Goal: Task Accomplishment & Management: Use online tool/utility

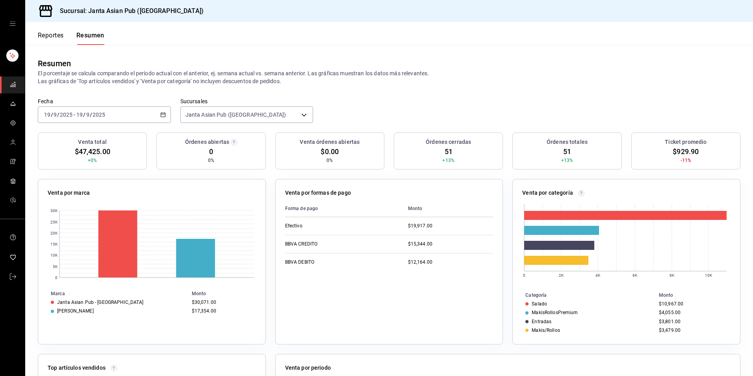
click at [13, 20] on div "mailbox folders" at bounding box center [12, 23] width 25 height 47
click at [18, 26] on div "mailbox folders" at bounding box center [12, 23] width 25 height 47
click at [13, 22] on icon "open drawer" at bounding box center [12, 23] width 6 height 6
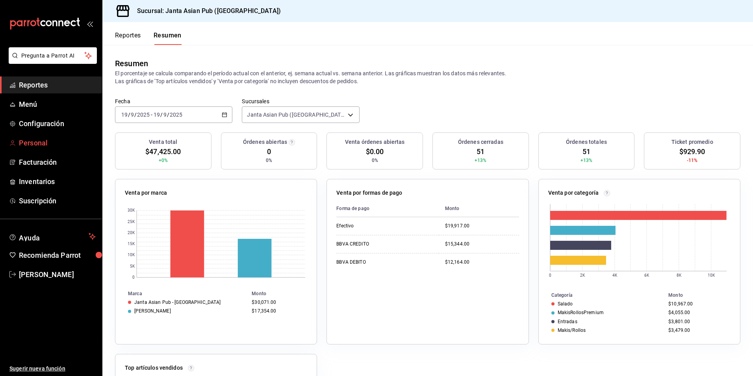
click at [35, 145] on span "Personal" at bounding box center [57, 142] width 77 height 11
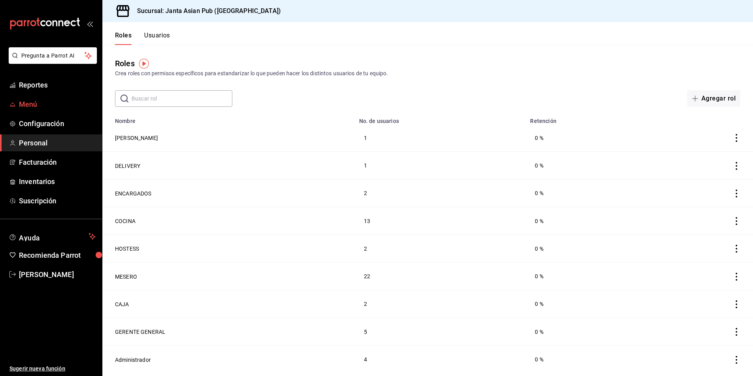
click at [39, 102] on span "Menú" at bounding box center [57, 104] width 77 height 11
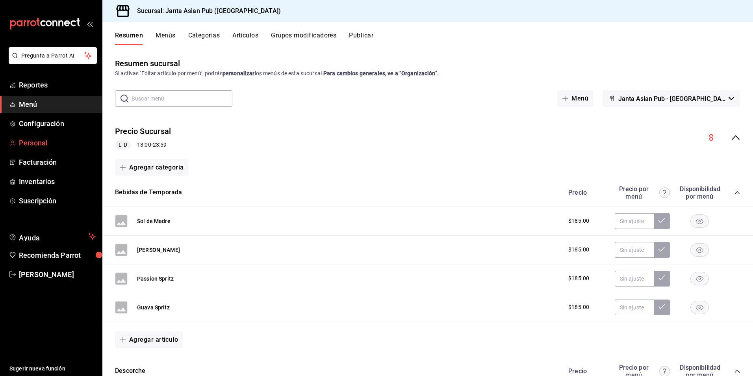
click at [50, 144] on span "Personal" at bounding box center [57, 142] width 77 height 11
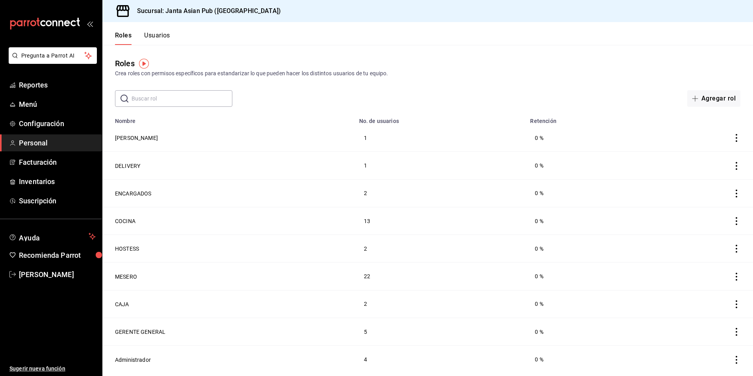
click at [163, 33] on button "Usuarios" at bounding box center [157, 37] width 26 height 13
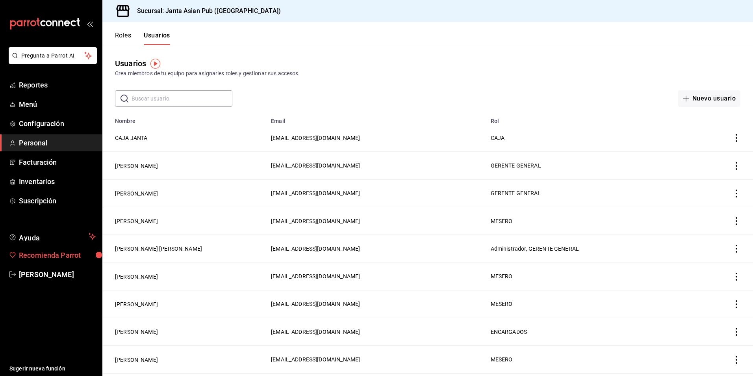
click at [76, 257] on span "Recomienda Parrot" at bounding box center [57, 255] width 77 height 11
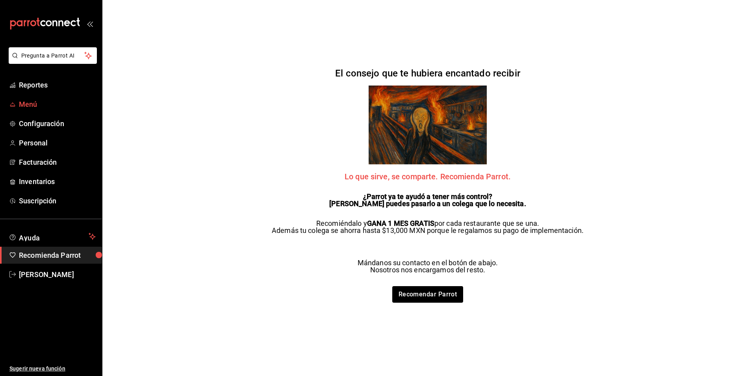
click at [31, 100] on span "Menú" at bounding box center [57, 104] width 77 height 11
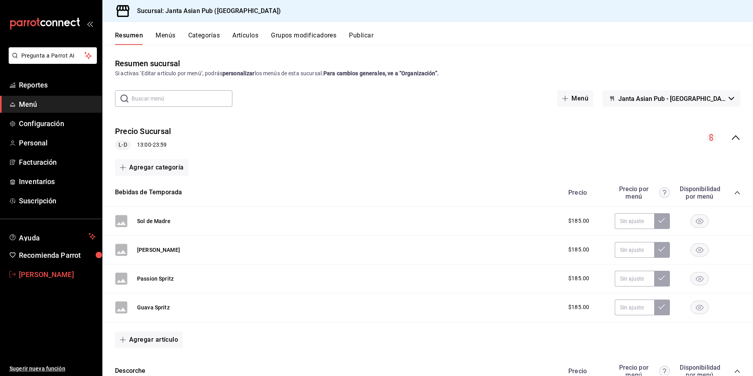
click at [47, 273] on span "[PERSON_NAME]" at bounding box center [57, 274] width 77 height 11
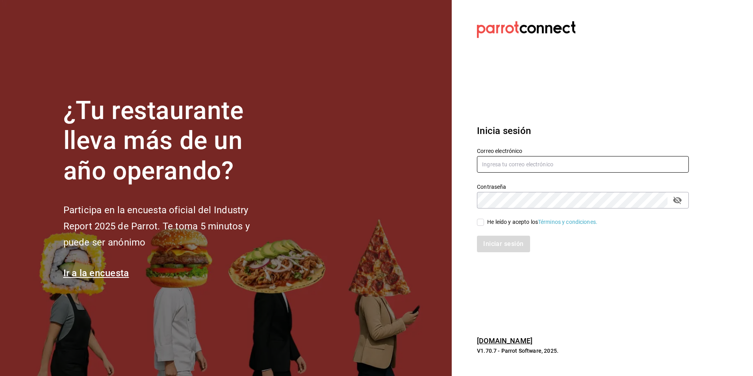
type input "nominaswinezone@gmail.com"
click at [481, 222] on input "He leído y acepto los Términos y condiciones." at bounding box center [480, 221] width 7 height 7
checkbox input "true"
click at [510, 250] on button "Iniciar sesión" at bounding box center [504, 243] width 54 height 17
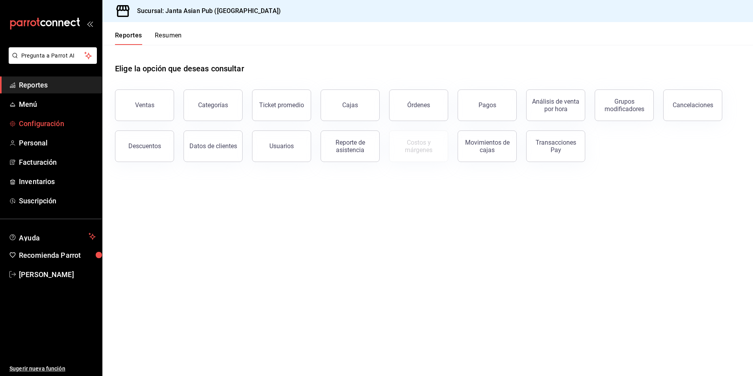
click at [50, 124] on span "Configuración" at bounding box center [57, 123] width 77 height 11
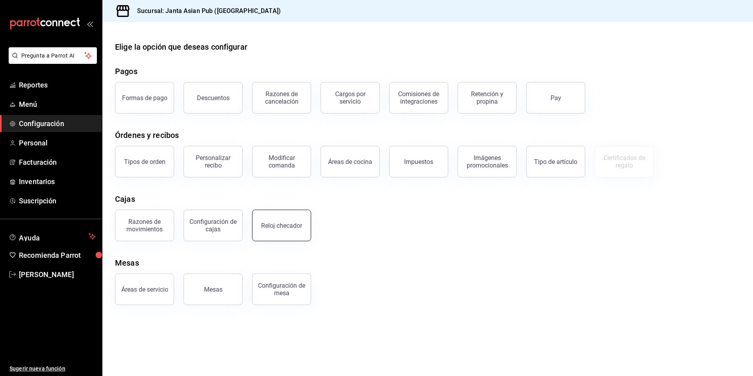
click at [287, 230] on button "Reloj checador" at bounding box center [281, 224] width 59 height 31
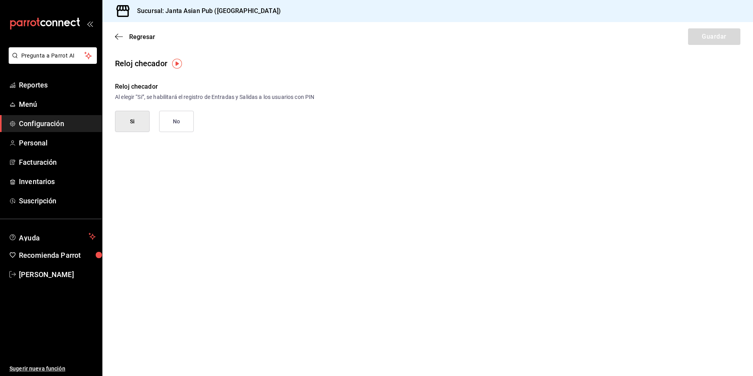
click at [114, 38] on div "Regresar Guardar" at bounding box center [427, 36] width 650 height 29
click at [124, 35] on span "Regresar" at bounding box center [135, 36] width 40 height 7
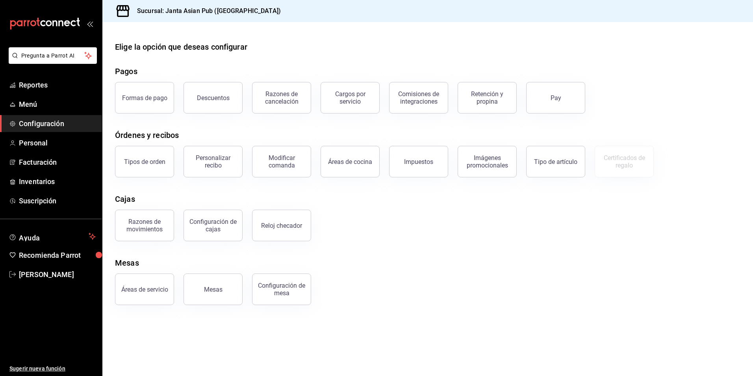
click at [87, 30] on div "mailbox folders" at bounding box center [51, 23] width 102 height 47
click at [91, 23] on icon "open_drawer_menu" at bounding box center [92, 24] width 4 height 6
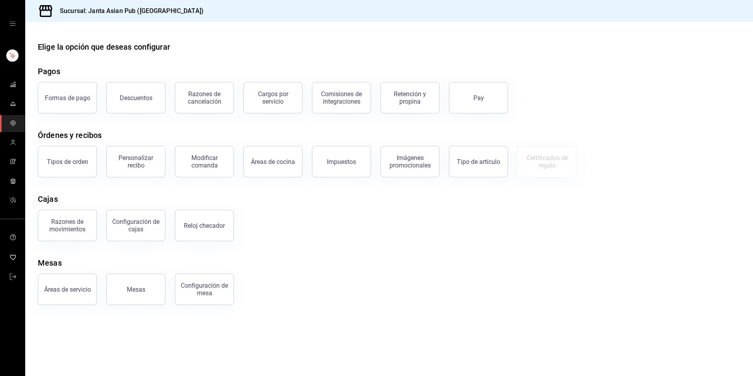
click at [13, 27] on div "mailbox folders" at bounding box center [12, 23] width 25 height 47
click at [9, 278] on link "mailbox folders" at bounding box center [12, 276] width 25 height 17
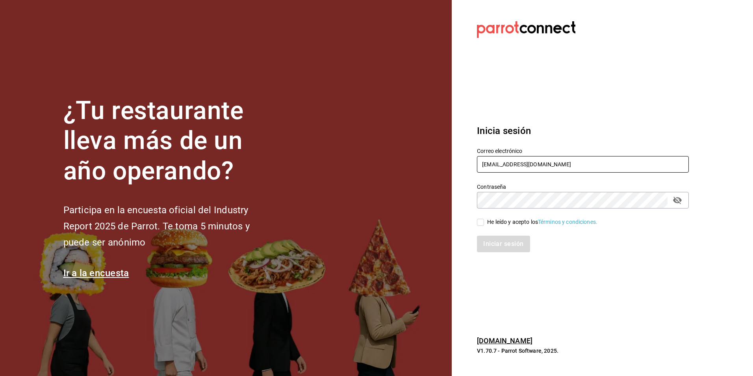
click at [551, 164] on input "nominaswinezone@gmail.com" at bounding box center [583, 164] width 212 height 17
type input "[EMAIL_ADDRESS][DOMAIN_NAME]"
click at [481, 224] on input "He leído y acepto los Términos y condiciones." at bounding box center [480, 221] width 7 height 7
checkbox input "true"
click at [503, 248] on button "Iniciar sesión" at bounding box center [504, 243] width 54 height 17
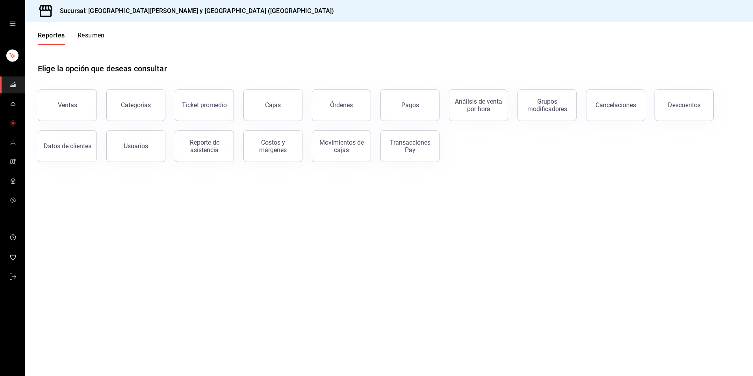
click at [16, 124] on icon "mailbox folders" at bounding box center [13, 123] width 6 height 6
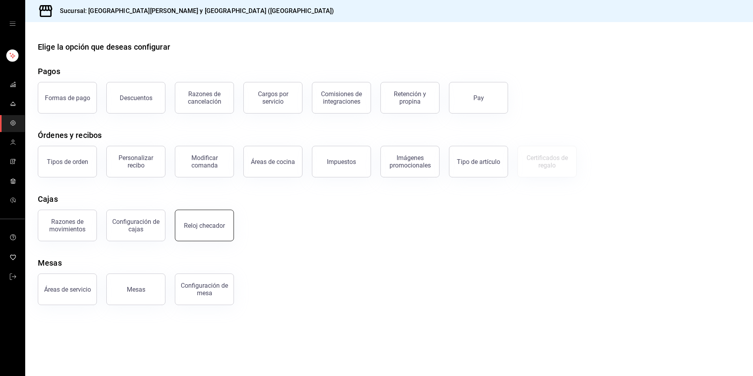
click at [199, 231] on button "Reloj checador" at bounding box center [204, 224] width 59 height 31
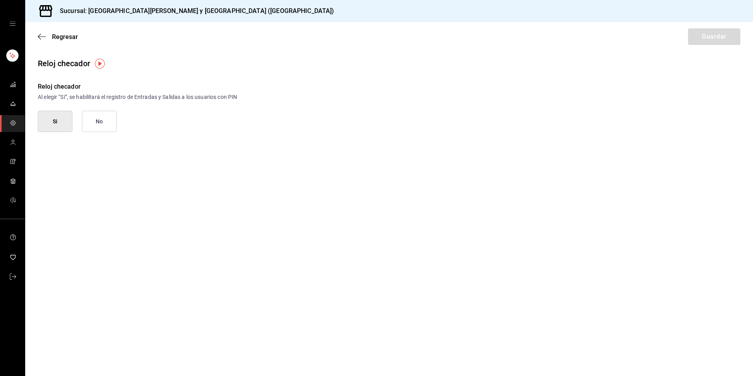
click at [64, 123] on button "Si" at bounding box center [55, 121] width 35 height 21
click at [698, 36] on button "Guardar" at bounding box center [714, 36] width 52 height 17
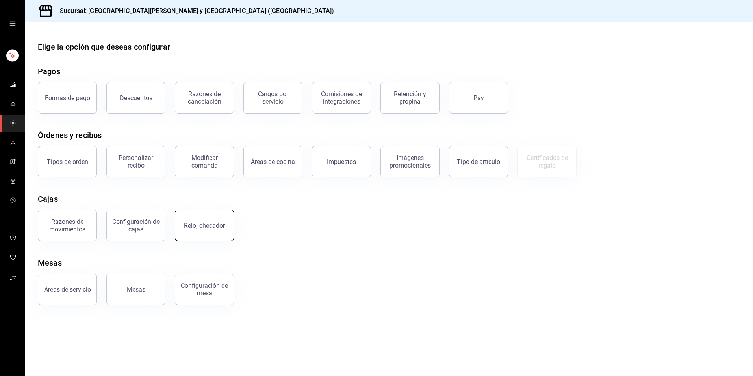
click at [207, 235] on button "Reloj checador" at bounding box center [204, 224] width 59 height 31
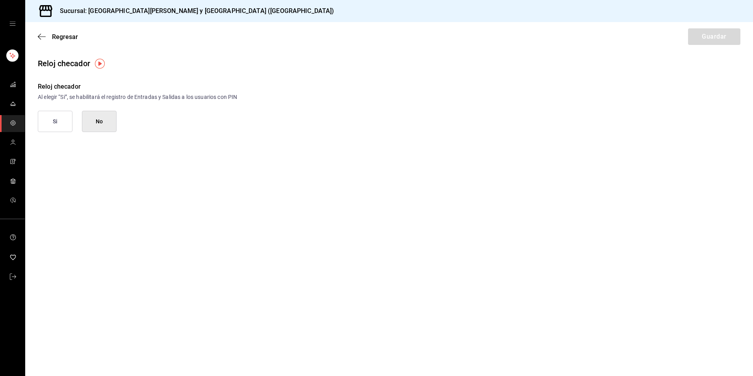
click at [100, 63] on img "button" at bounding box center [100, 64] width 10 height 10
click at [114, 98] on button "Ir a video" at bounding box center [100, 96] width 108 height 13
click at [66, 125] on button "Si" at bounding box center [55, 121] width 35 height 21
click at [723, 39] on button "Guardar" at bounding box center [714, 36] width 52 height 17
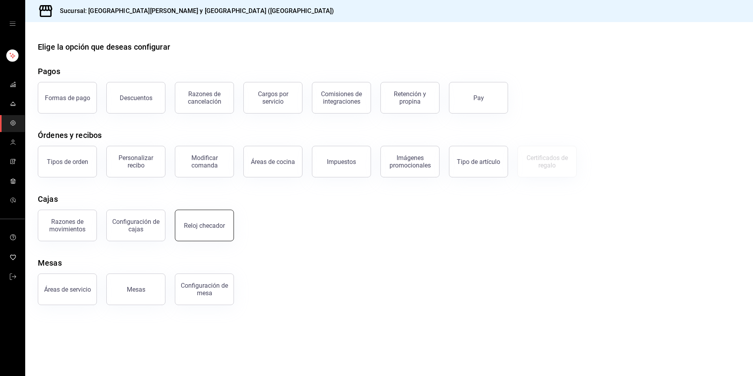
click at [196, 235] on button "Reloj checador" at bounding box center [204, 224] width 59 height 31
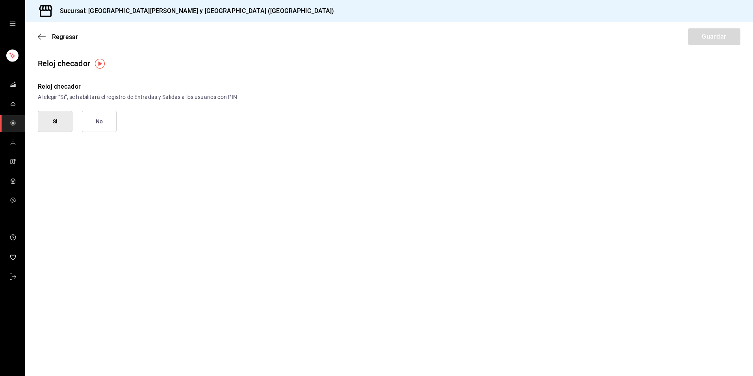
click at [52, 126] on button "Si" at bounding box center [55, 121] width 35 height 21
click at [716, 32] on button "Guardar" at bounding box center [714, 36] width 52 height 17
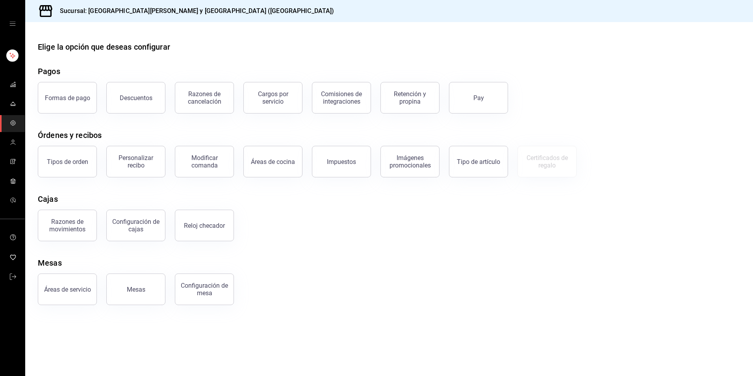
click at [10, 13] on div "mailbox folders" at bounding box center [12, 23] width 25 height 47
click at [10, 23] on icon "open drawer" at bounding box center [12, 23] width 6 height 6
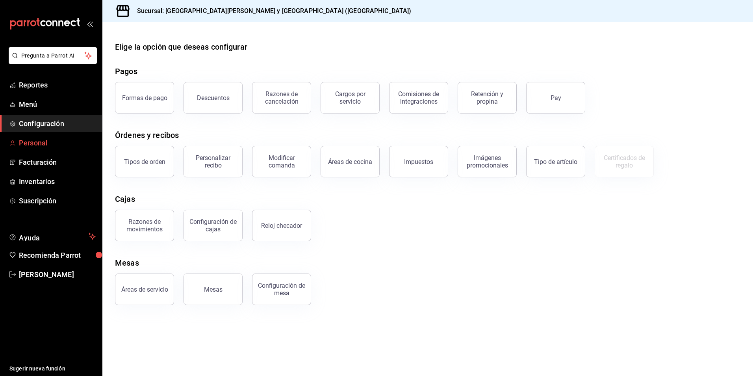
click at [46, 139] on span "Personal" at bounding box center [57, 142] width 77 height 11
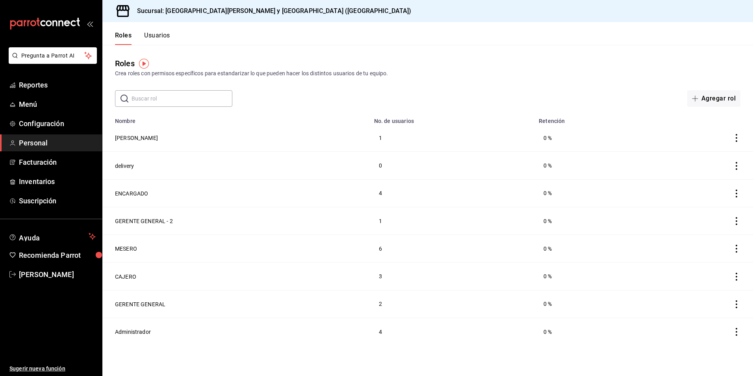
click at [155, 35] on button "Usuarios" at bounding box center [157, 37] width 26 height 13
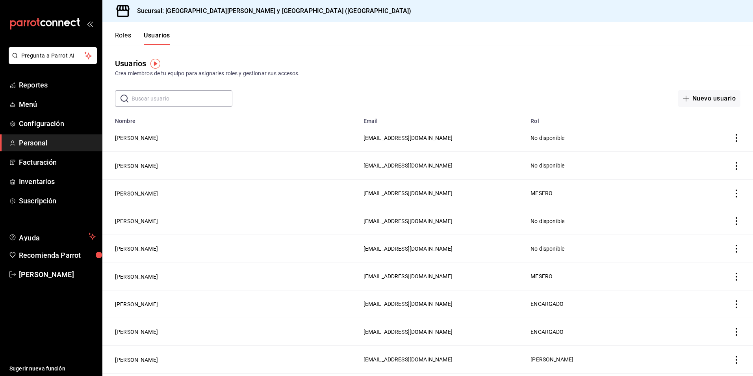
click at [732, 138] on icon "actions" at bounding box center [736, 138] width 8 height 8
click at [621, 62] on div at bounding box center [376, 188] width 753 height 376
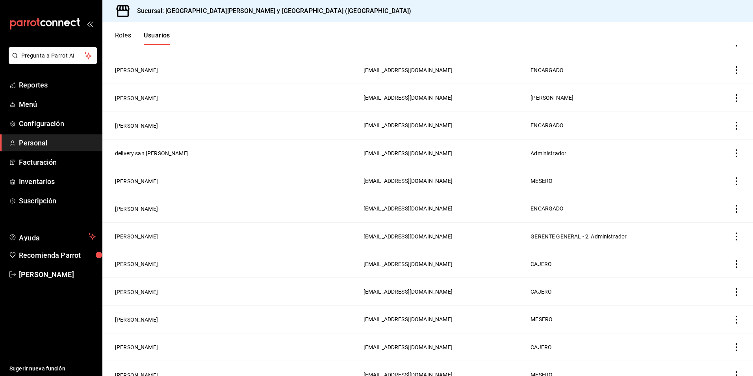
scroll to position [276, 0]
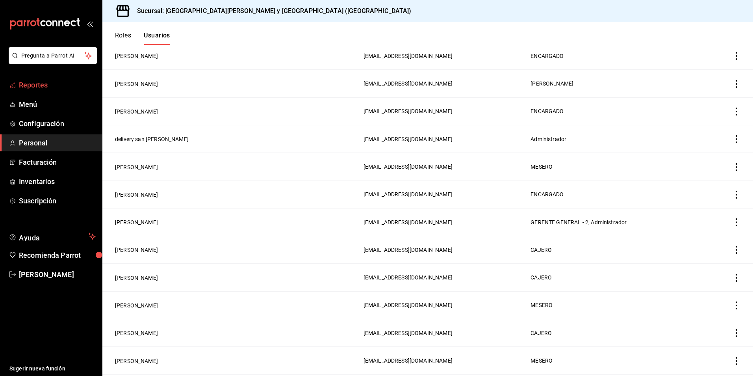
click at [61, 83] on span "Reportes" at bounding box center [57, 85] width 77 height 11
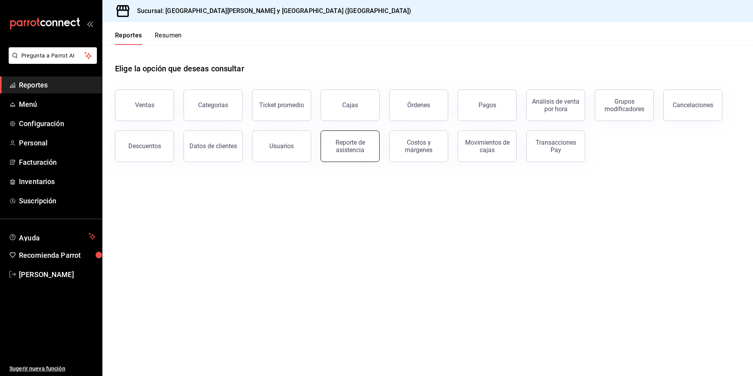
click at [355, 150] on div "Reporte de asistencia" at bounding box center [350, 146] width 49 height 15
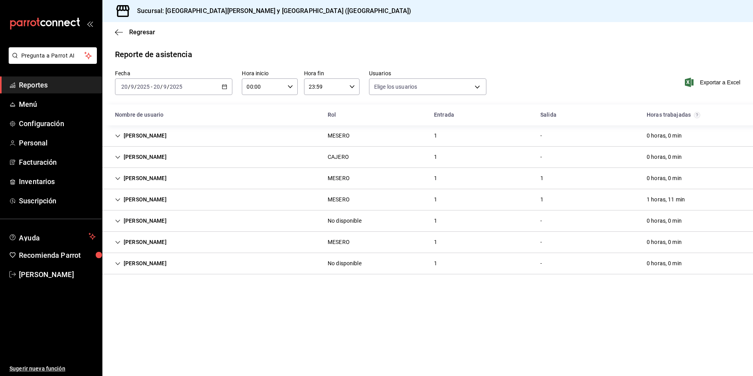
type input "534332e9-8a52-4bfd-a1dc-4d6e5ffffa3a,7b2ff4b6-152e-422c-a847-0cae64fb025a,84b5a…"
click at [224, 89] on div "[DATE] [DATE] - [DATE] [DATE]" at bounding box center [173, 86] width 117 height 17
click at [144, 167] on span "Mes actual" at bounding box center [152, 163] width 61 height 8
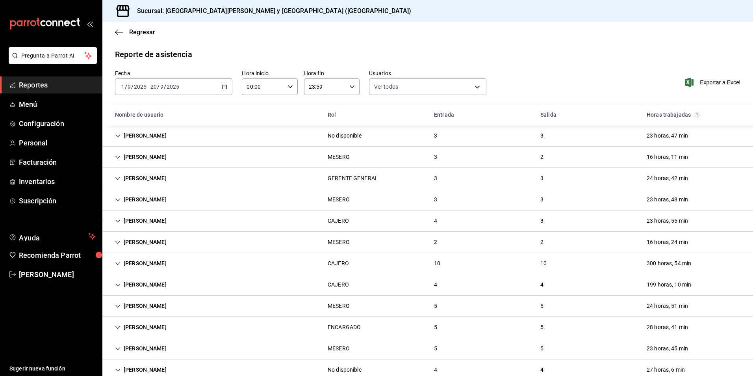
click at [229, 86] on div "[DATE] [DATE] - [DATE] [DATE]" at bounding box center [173, 86] width 117 height 17
click at [148, 146] on span "Semana actual" at bounding box center [152, 146] width 61 height 8
click at [227, 87] on div "[DATE] [DATE] - [DATE] [DATE]" at bounding box center [173, 86] width 117 height 17
click at [223, 87] on icon "button" at bounding box center [225, 87] width 6 height 6
click at [192, 87] on div "[DATE] [DATE] - [DATE] [DATE]" at bounding box center [173, 86] width 117 height 17
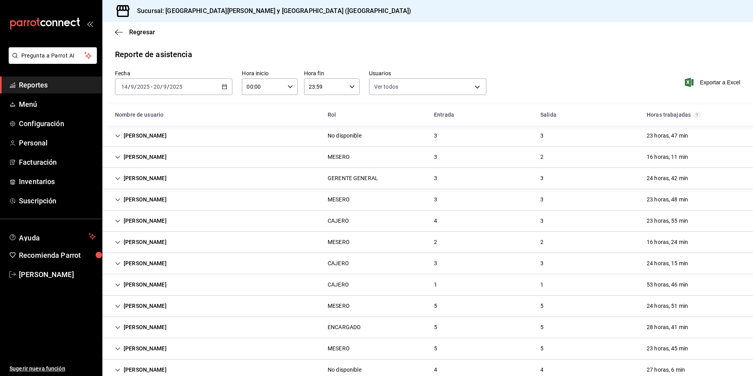
click at [150, 89] on div "[DATE] [DATE]" at bounding box center [135, 86] width 31 height 6
click at [124, 86] on input "14" at bounding box center [124, 86] width 7 height 6
click at [142, 84] on input "2025" at bounding box center [143, 86] width 13 height 6
click at [125, 85] on input "14" at bounding box center [124, 86] width 7 height 6
click at [222, 89] on \(Stroke\) "button" at bounding box center [224, 87] width 5 height 4
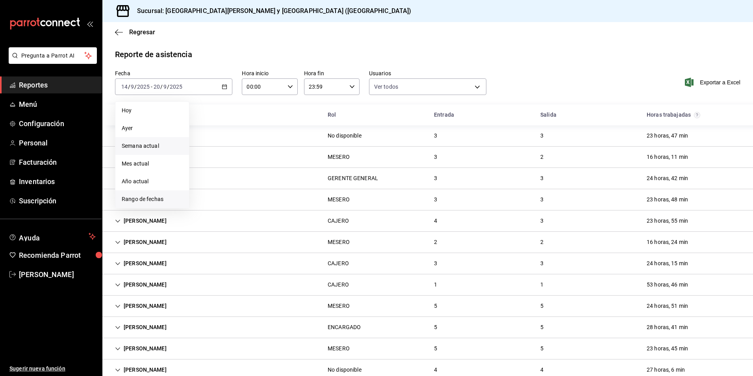
click at [148, 197] on span "Rango de fechas" at bounding box center [152, 199] width 61 height 8
click at [207, 172] on abbr "15" at bounding box center [205, 174] width 5 height 6
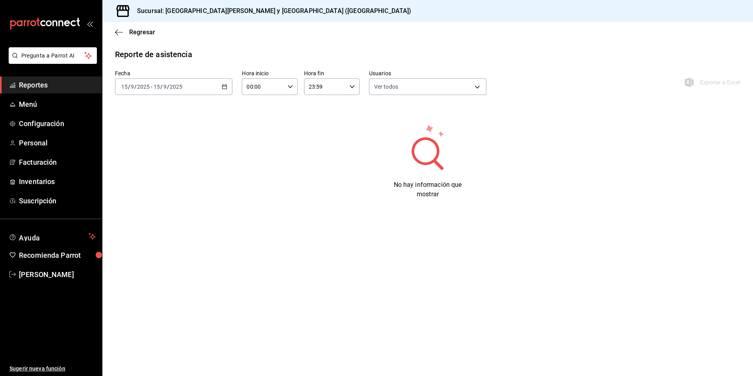
click at [147, 89] on input "2025" at bounding box center [143, 86] width 13 height 6
click at [164, 86] on input "9" at bounding box center [165, 86] width 4 height 6
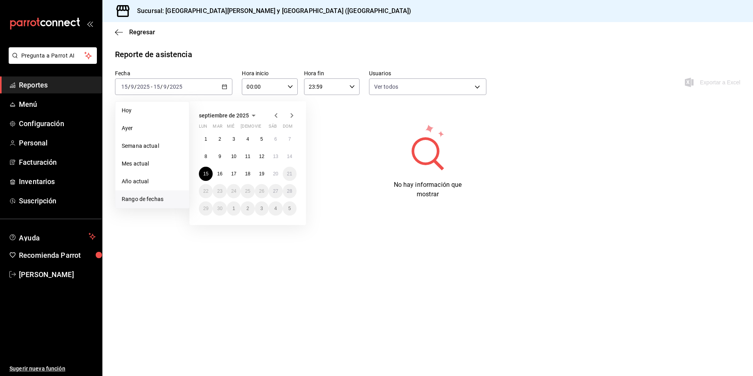
click at [154, 204] on li "Rango de fechas" at bounding box center [152, 199] width 74 height 18
click at [259, 176] on abbr "19" at bounding box center [261, 174] width 5 height 6
click at [207, 171] on abbr "15" at bounding box center [205, 174] width 5 height 6
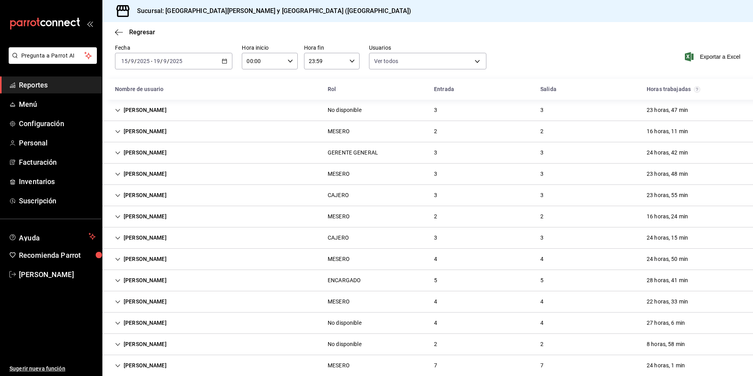
scroll to position [39, 0]
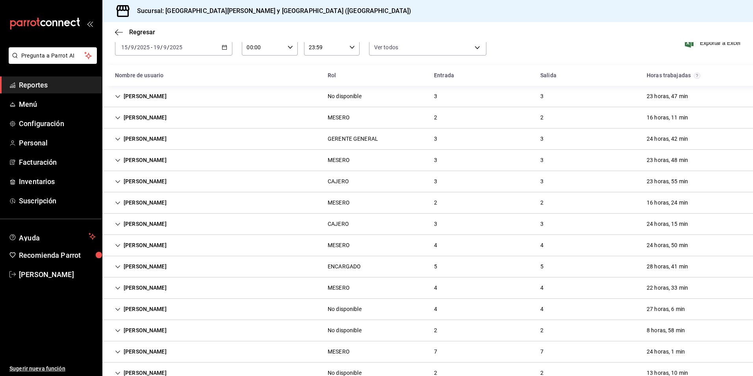
click at [683, 95] on div "23 horas, 47 min" at bounding box center [667, 96] width 54 height 15
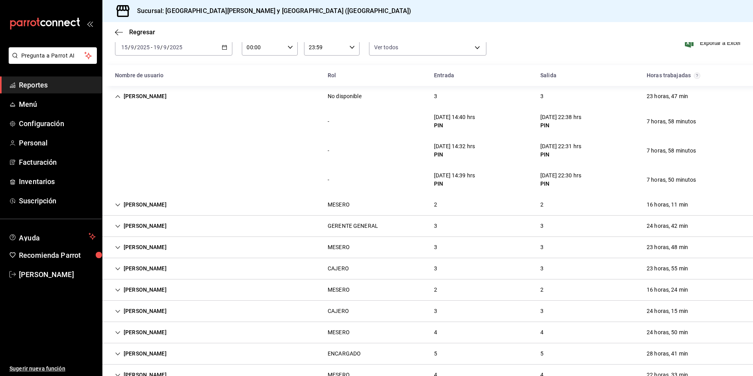
click at [660, 206] on div "16 horas, 11 min" at bounding box center [667, 204] width 54 height 15
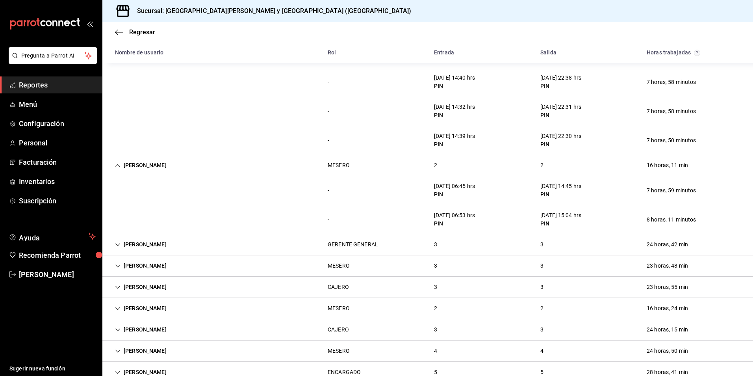
scroll to position [118, 0]
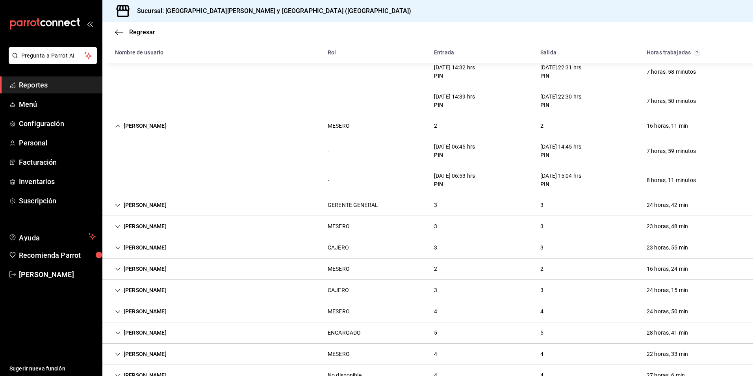
click at [646, 207] on div "24 horas, 42 min" at bounding box center [667, 205] width 54 height 15
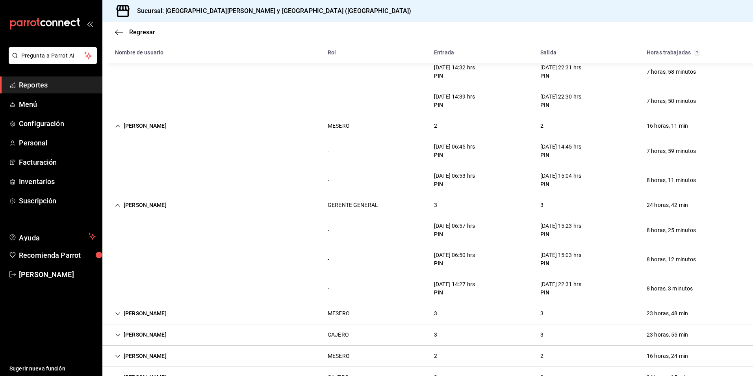
click at [641, 315] on div "23 horas, 48 min" at bounding box center [667, 313] width 54 height 15
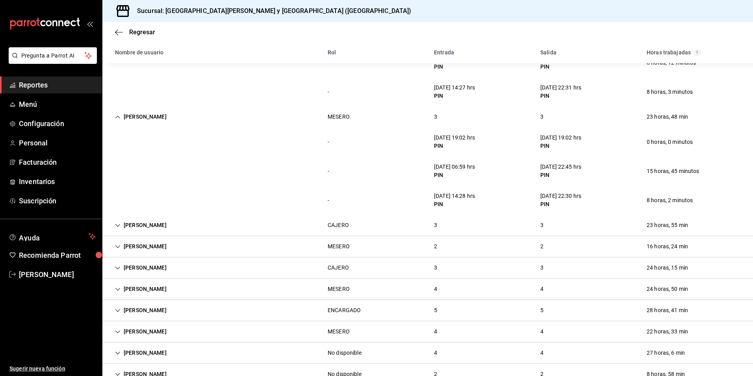
scroll to position [315, 0]
click at [667, 226] on div "23 horas, 55 min" at bounding box center [667, 224] width 54 height 15
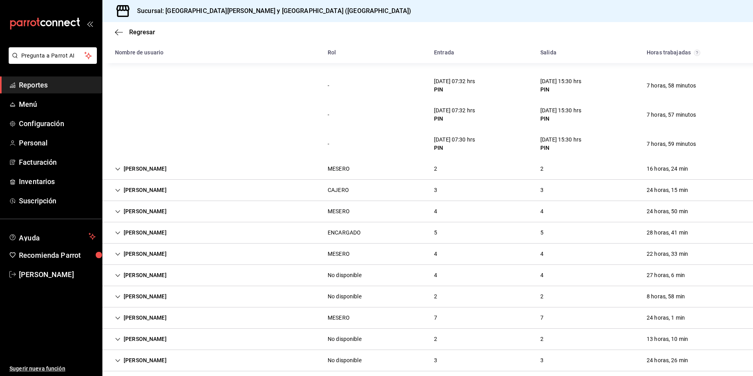
scroll to position [487, 0]
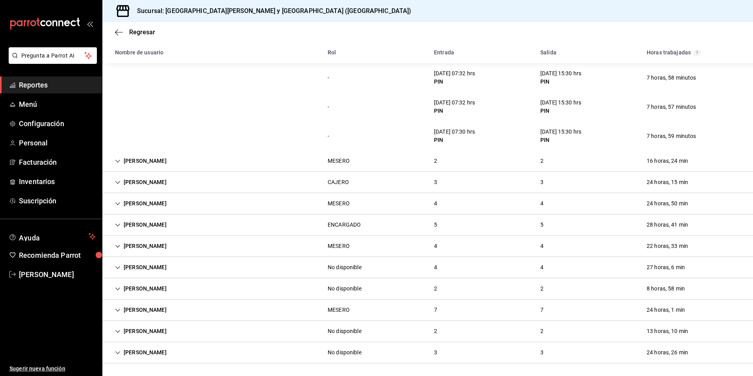
click at [588, 159] on div "[PERSON_NAME] MESERO 2 2 16 horas, 24 min" at bounding box center [427, 160] width 650 height 21
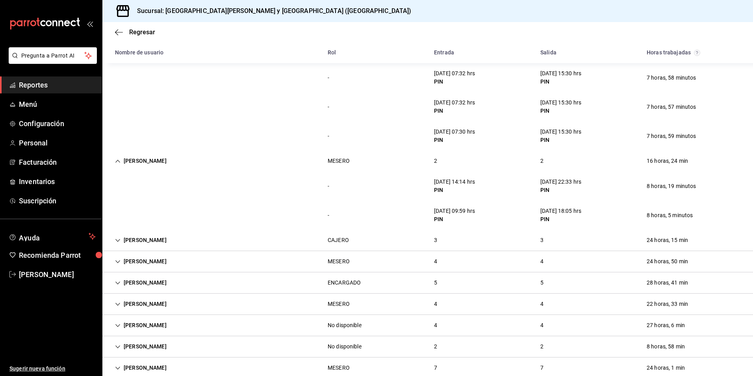
click at [647, 237] on div "24 horas, 15 min" at bounding box center [667, 240] width 54 height 15
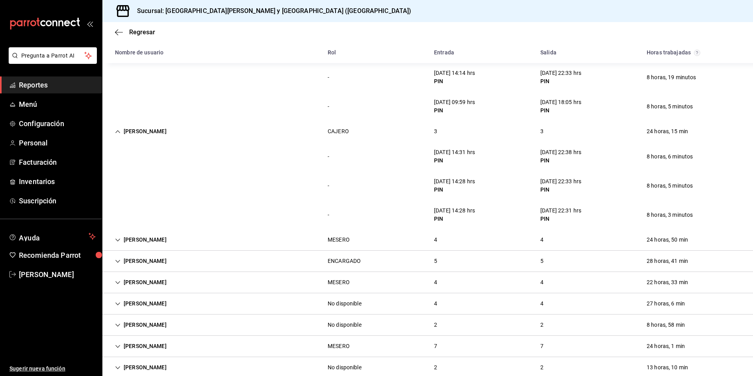
scroll to position [605, 0]
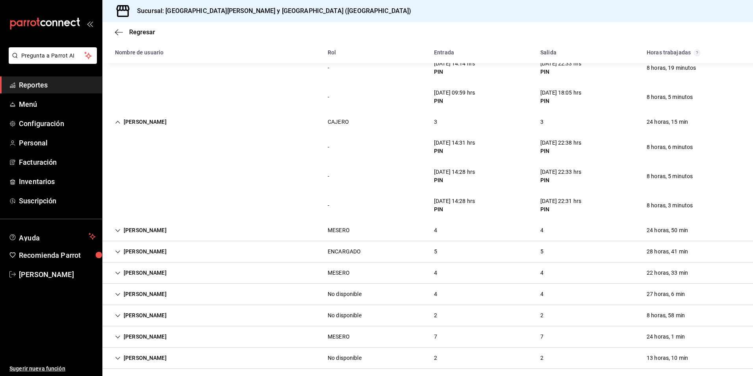
click at [625, 235] on div "[PERSON_NAME] MESERO 4 4 24 horas, 50 min" at bounding box center [427, 230] width 650 height 21
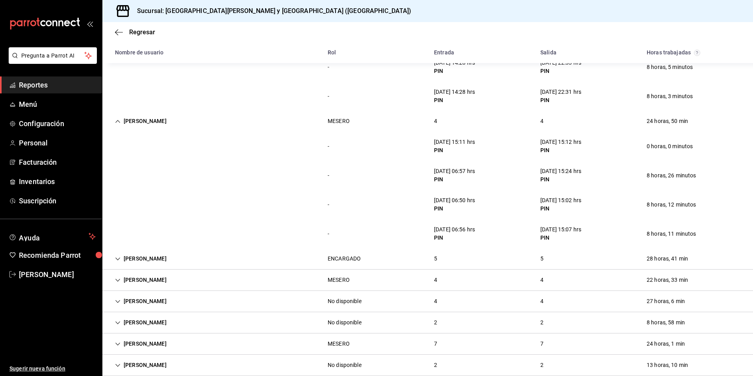
scroll to position [723, 0]
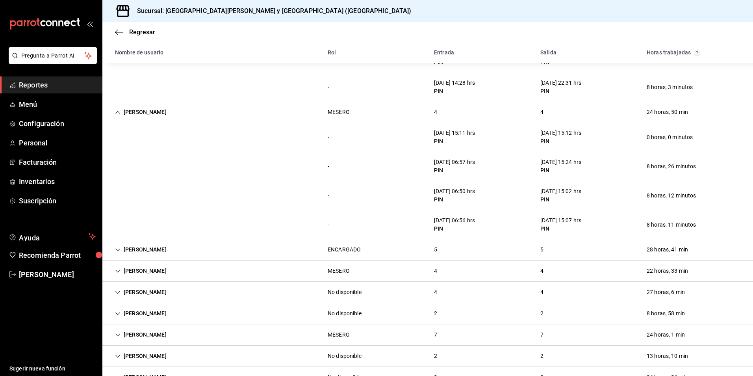
click at [613, 255] on div "[PERSON_NAME] ENCARGADO 5 5 28 horas, 41 min" at bounding box center [427, 249] width 650 height 21
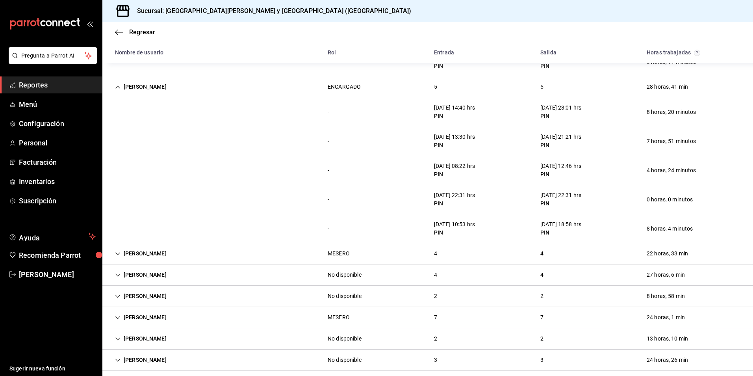
scroll to position [893, 0]
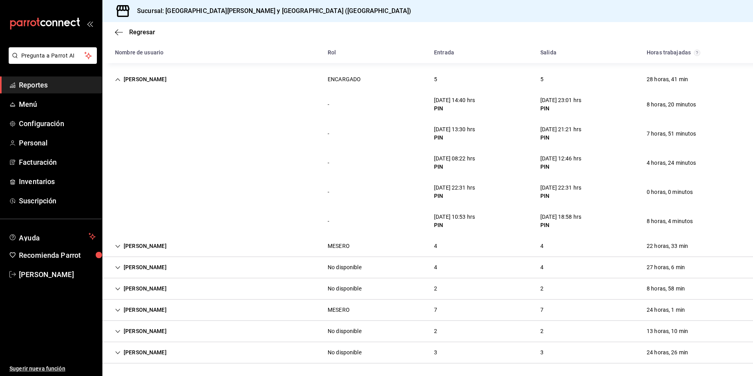
click at [646, 242] on div "22 horas, 33 min" at bounding box center [667, 246] width 54 height 15
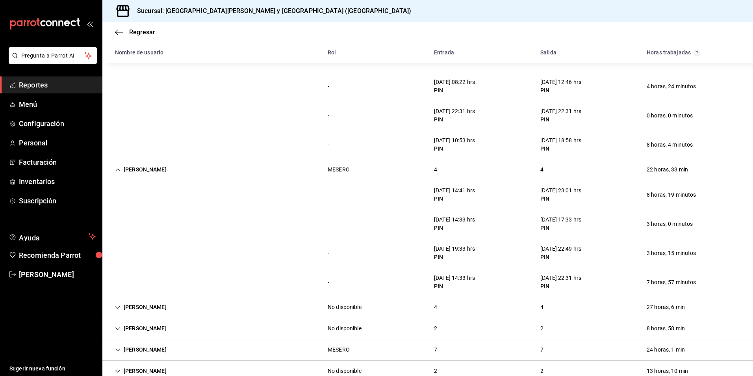
scroll to position [972, 0]
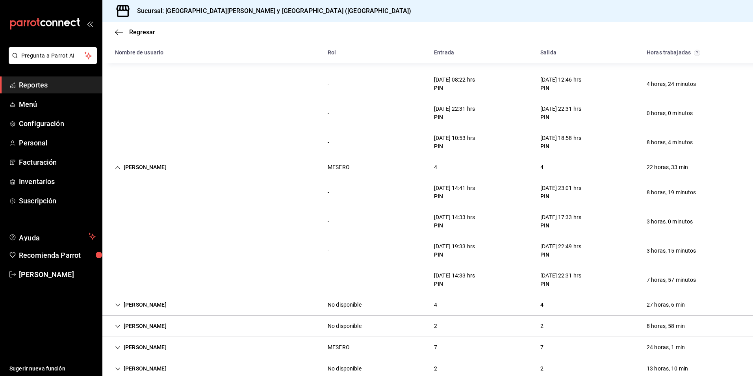
click at [647, 305] on div "27 horas, 6 min" at bounding box center [665, 304] width 51 height 15
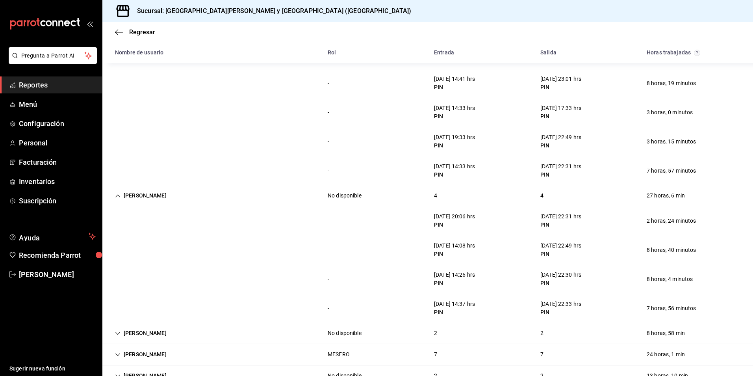
scroll to position [1125, 0]
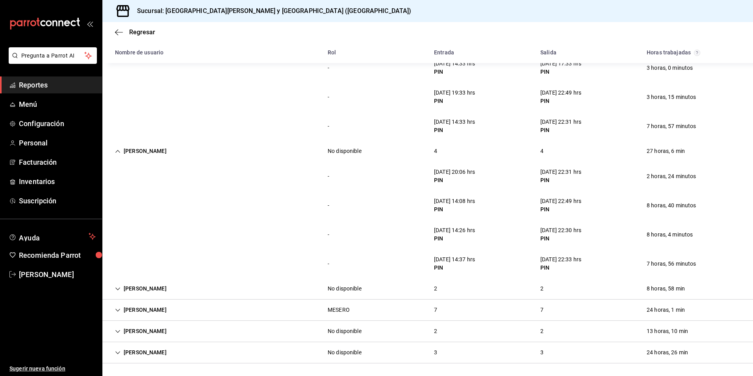
click at [591, 289] on div "[PERSON_NAME] No disponible 2 2 8 horas, 58 min" at bounding box center [427, 288] width 650 height 21
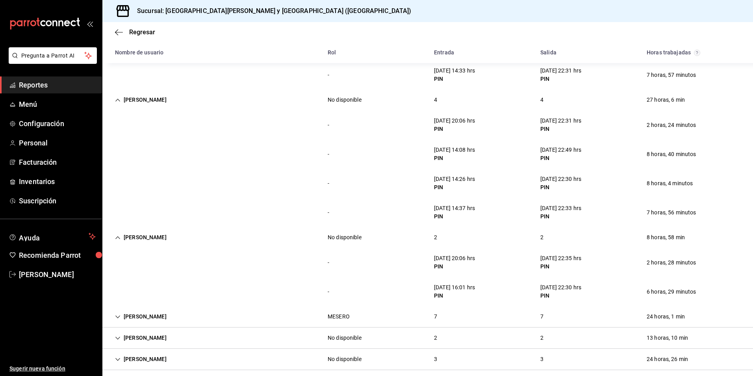
scroll to position [1183, 0]
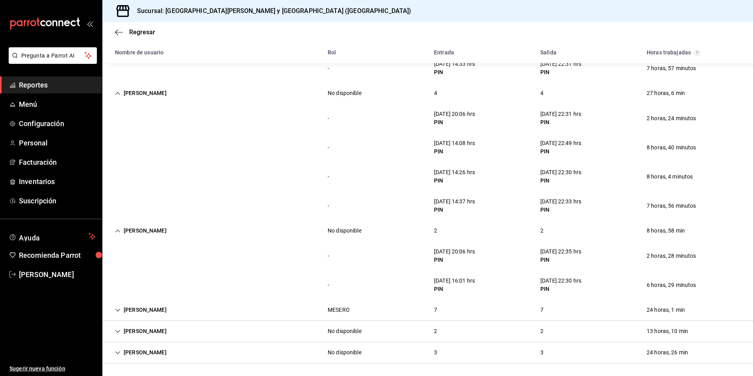
click at [611, 310] on div "[PERSON_NAME] MESERO 7 7 24 horas, 1 min" at bounding box center [427, 309] width 650 height 21
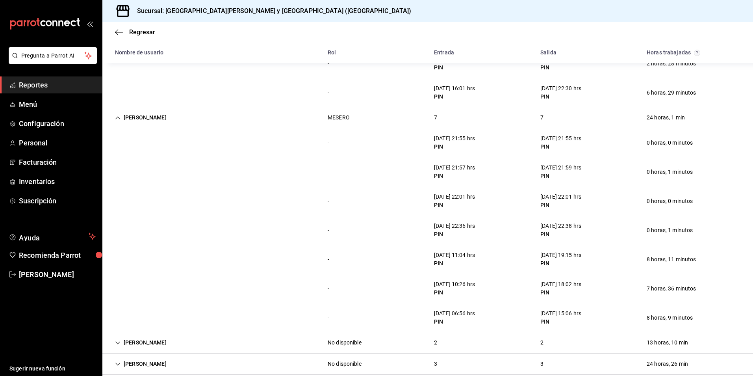
scroll to position [1387, 0]
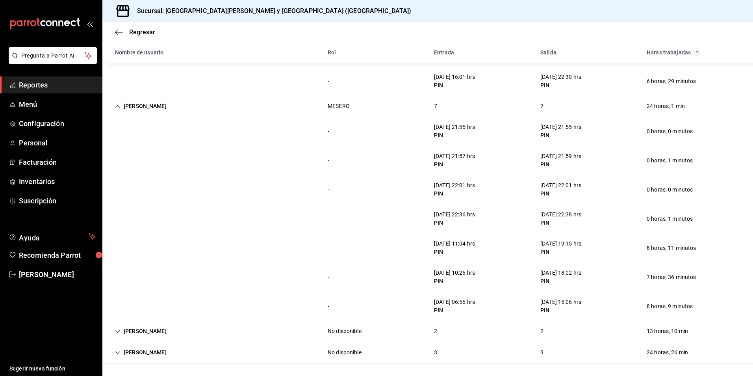
click at [661, 329] on div "13 horas, 10 min" at bounding box center [667, 331] width 54 height 15
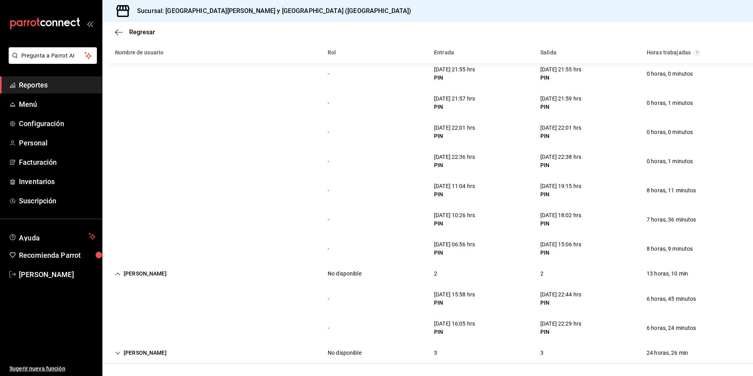
scroll to position [1445, 0]
click at [654, 352] on div "24 horas, 26 min" at bounding box center [667, 352] width 54 height 15
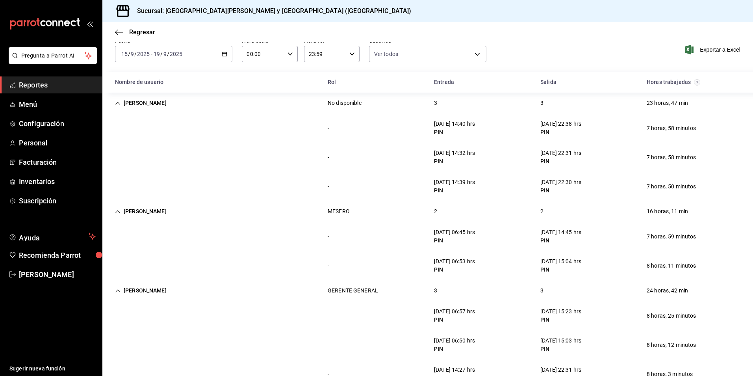
scroll to position [0, 0]
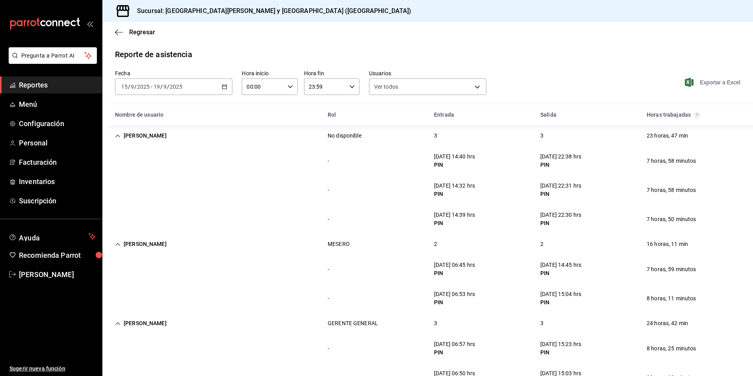
click at [725, 82] on span "Exportar a Excel" at bounding box center [713, 82] width 54 height 9
